Goal: Information Seeking & Learning: Learn about a topic

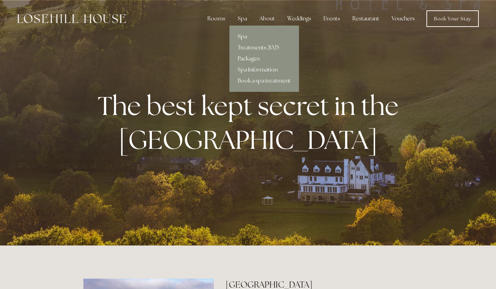
click at [244, 37] on link "Spa" at bounding box center [265, 36] width 70 height 11
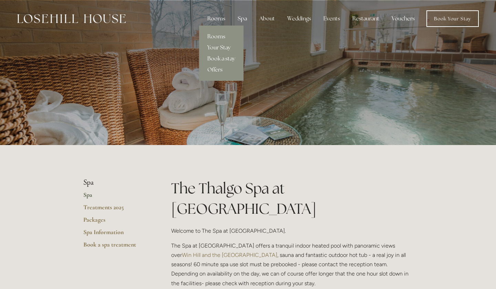
click at [220, 36] on link "Rooms" at bounding box center [221, 36] width 44 height 11
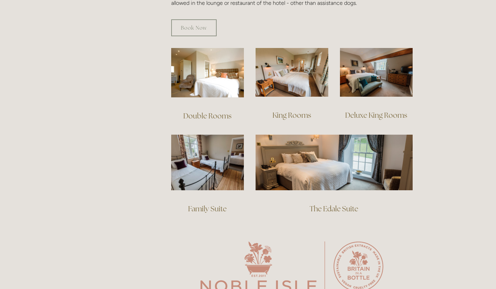
scroll to position [461, 0]
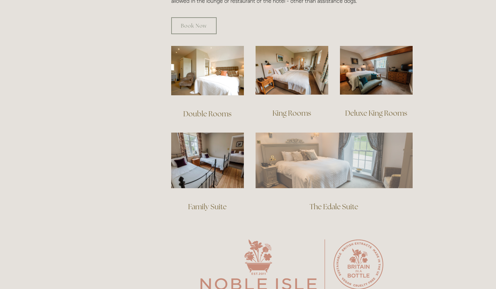
click at [364, 157] on img at bounding box center [334, 159] width 157 height 55
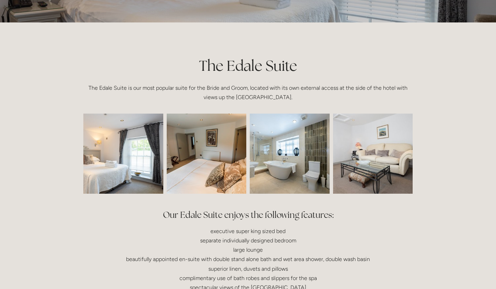
scroll to position [127, 0]
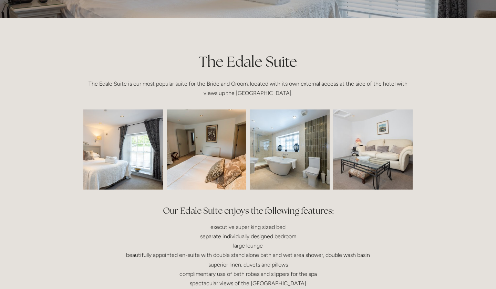
click at [212, 155] on img at bounding box center [207, 149] width 120 height 80
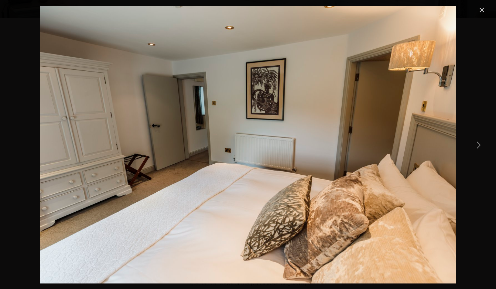
click at [481, 144] on link "Next Item" at bounding box center [478, 144] width 15 height 15
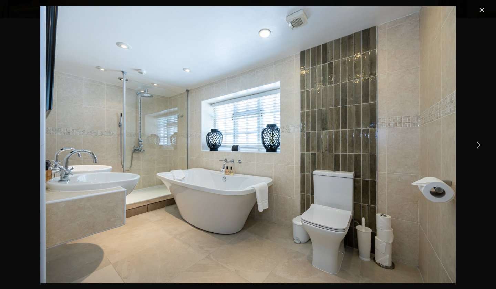
click at [479, 143] on link "Next Item" at bounding box center [478, 144] width 15 height 15
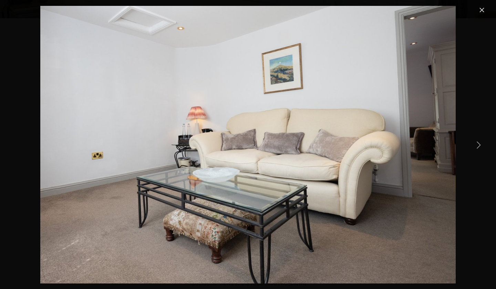
click at [479, 143] on link "Next Item" at bounding box center [478, 144] width 15 height 15
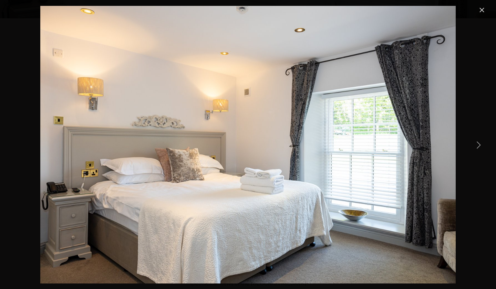
click at [483, 7] on link "Close" at bounding box center [482, 10] width 8 height 8
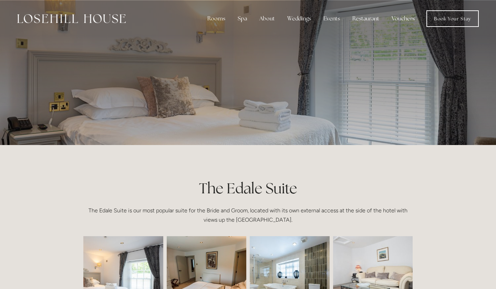
scroll to position [0, 0]
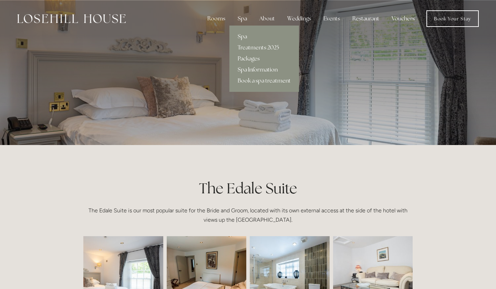
click at [251, 68] on link "Spa Information" at bounding box center [265, 69] width 70 height 11
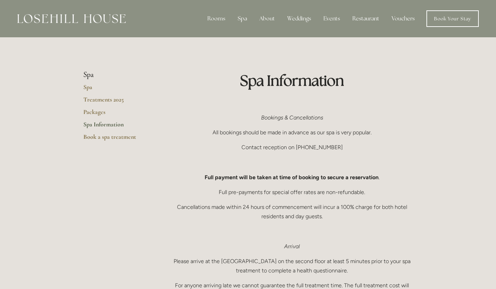
scroll to position [7, 0]
